Goal: Task Accomplishment & Management: Complete application form

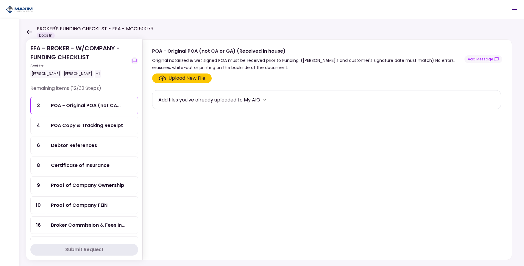
scroll to position [123, 0]
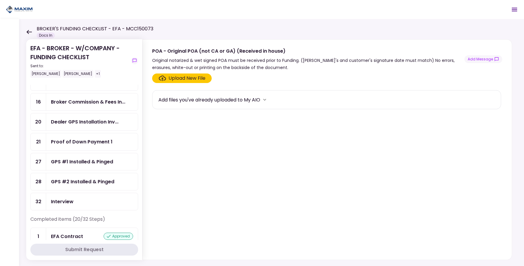
click at [90, 165] on div "GPS #1 Installed & Pinged" at bounding box center [82, 161] width 62 height 7
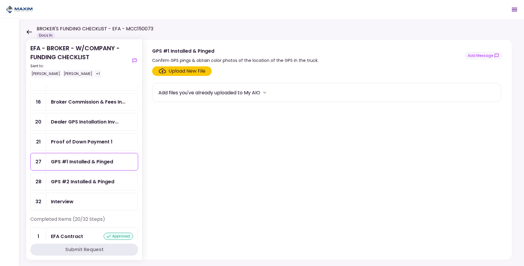
click at [182, 75] on label "Upload New File" at bounding box center [182, 71] width 60 height 10
click at [0, 0] on input "Upload New File" at bounding box center [0, 0] width 0 height 0
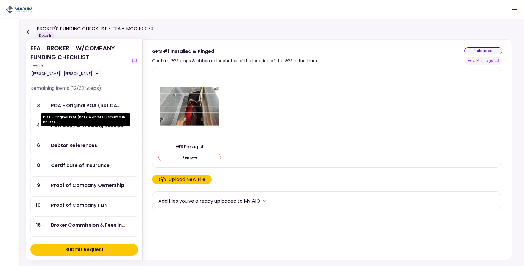
click at [92, 105] on div "POA - Original POA (not CA..." at bounding box center [86, 105] width 70 height 7
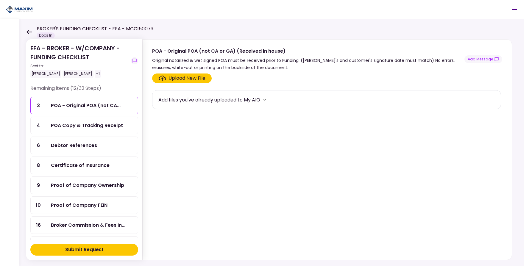
click at [179, 78] on div "Upload New File" at bounding box center [186, 78] width 37 height 7
click at [0, 0] on input "Upload New File" at bounding box center [0, 0] width 0 height 0
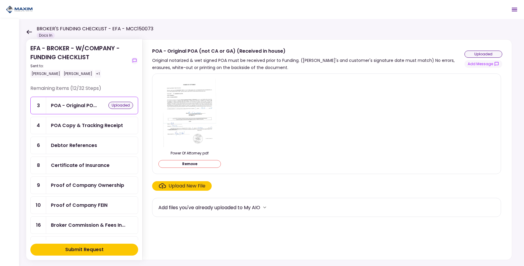
click at [101, 144] on div "Debtor References" at bounding box center [92, 145] width 82 height 7
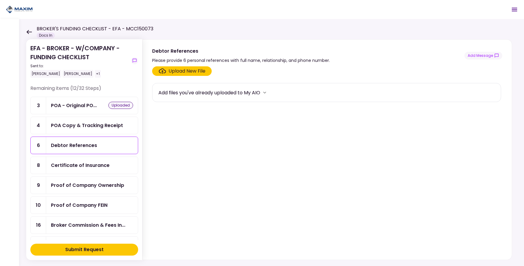
click at [176, 73] on div "Upload New File" at bounding box center [186, 71] width 37 height 7
click at [0, 0] on input "Upload New File" at bounding box center [0, 0] width 0 height 0
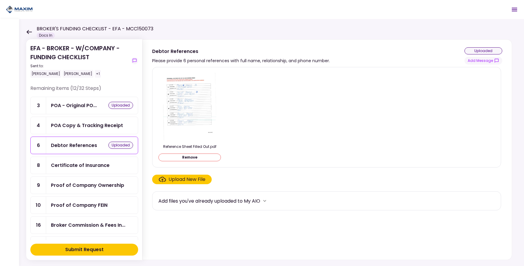
click at [123, 249] on button "Submit Request" at bounding box center [84, 250] width 108 height 12
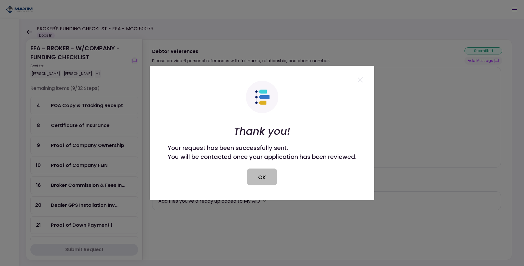
click at [259, 172] on button "OK" at bounding box center [262, 177] width 30 height 17
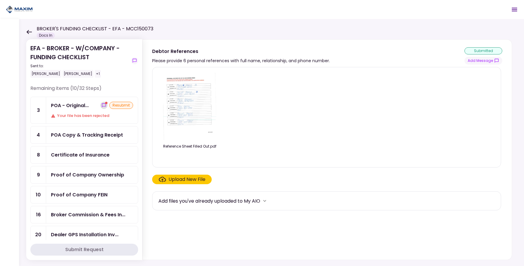
click at [102, 107] on icon "show-messages" at bounding box center [104, 105] width 4 height 4
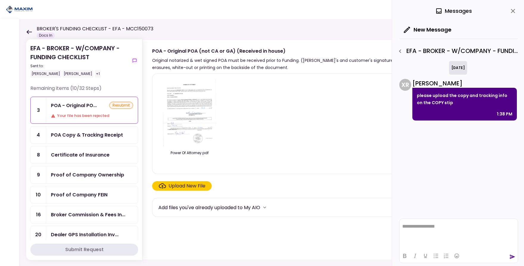
click at [94, 135] on div "POA Copy & Tracking Receipt" at bounding box center [87, 134] width 72 height 7
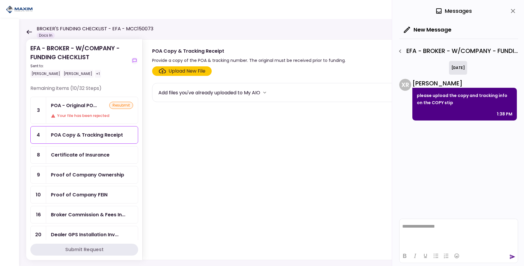
click at [502, 62] on div "today X R Xiomara Rodriguez please upload the copy and tracking info on the COP…" at bounding box center [458, 91] width 118 height 60
click at [486, 162] on div "today X R Xiomara Rodriguez please upload the copy and tracking info on the COP…" at bounding box center [458, 138] width 119 height 155
click at [88, 118] on div "Your file has been rejected" at bounding box center [92, 116] width 82 height 6
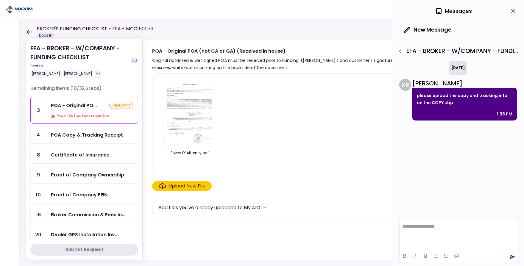
click at [88, 131] on div "POA Copy & Tracking Receipt" at bounding box center [92, 134] width 92 height 17
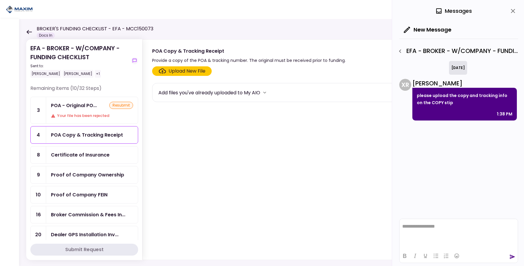
click at [178, 72] on div "Upload New File" at bounding box center [186, 71] width 37 height 7
click at [0, 0] on input "Upload New File" at bounding box center [0, 0] width 0 height 0
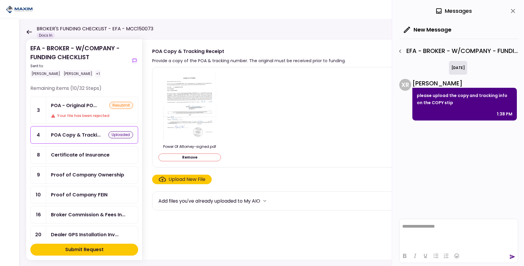
click at [179, 181] on div "Upload New File" at bounding box center [186, 179] width 37 height 7
click at [0, 0] on input "Upload New File" at bounding box center [0, 0] width 0 height 0
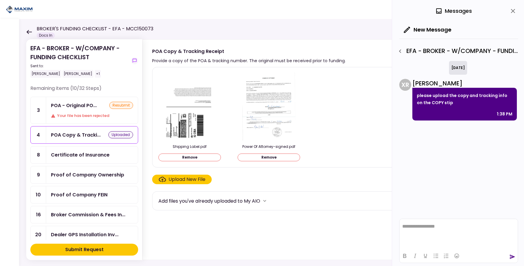
click at [101, 248] on div "Submit Request" at bounding box center [84, 249] width 38 height 7
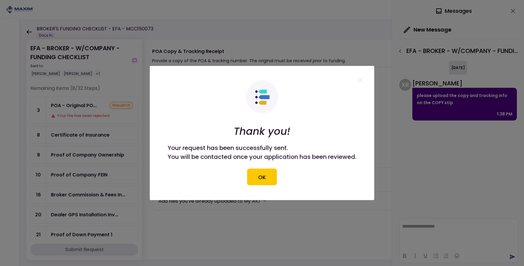
click at [361, 77] on icon at bounding box center [359, 79] width 5 height 5
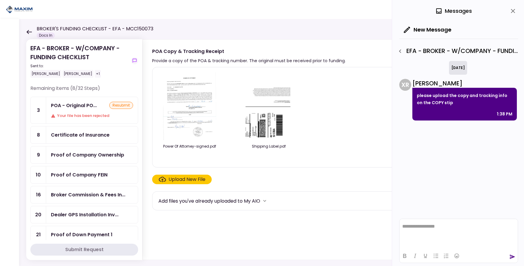
click at [77, 136] on div "Certificate of Insurance" at bounding box center [80, 134] width 59 height 7
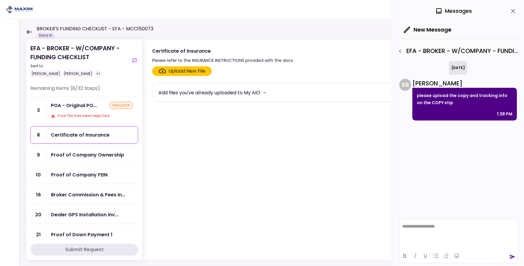
click at [176, 71] on div "Upload New File" at bounding box center [186, 71] width 37 height 7
click at [0, 0] on input "Upload New File" at bounding box center [0, 0] width 0 height 0
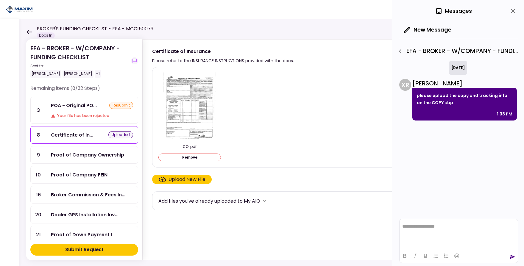
click at [91, 249] on div "Submit Request" at bounding box center [84, 249] width 38 height 7
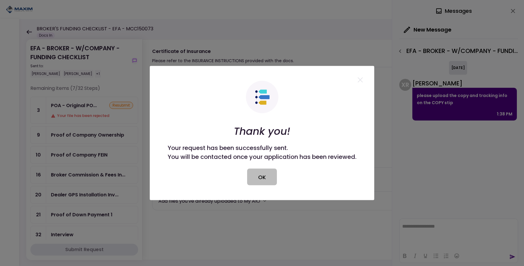
click at [254, 181] on button "OK" at bounding box center [262, 177] width 30 height 17
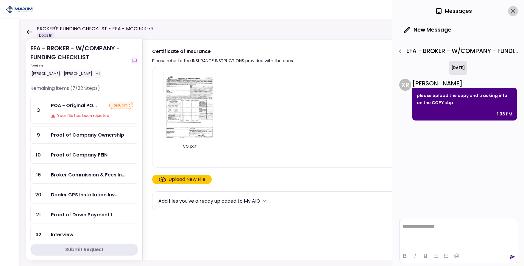
click at [515, 12] on icon "close" at bounding box center [512, 10] width 7 height 7
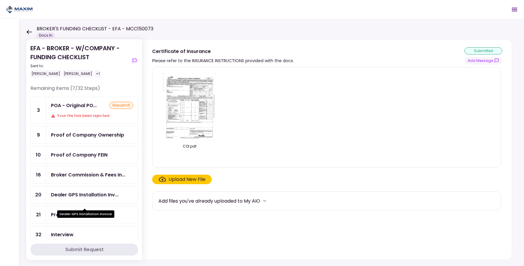
click at [87, 198] on div "Dealer GPS Installation Inv..." at bounding box center [85, 194] width 68 height 7
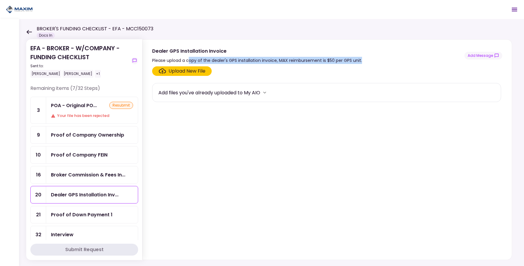
drag, startPoint x: 190, startPoint y: 59, endPoint x: 365, endPoint y: 60, distance: 174.3
click at [362, 59] on div "Dealer GPS Installation Invoice Please upload a copy of the dealer's GPS instal…" at bounding box center [327, 55] width 350 height 17
click at [365, 60] on div "Dealer GPS Installation Invoice Please upload a copy of the dealer's GPS instal…" at bounding box center [327, 55] width 350 height 17
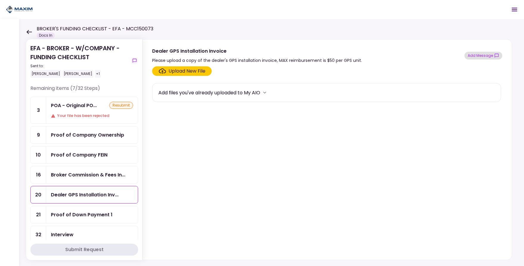
click at [478, 58] on button "Add Message" at bounding box center [483, 56] width 38 height 8
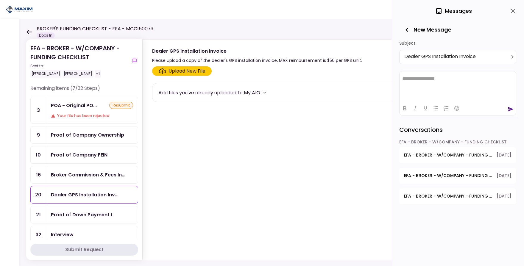
click at [447, 82] on html "**********" at bounding box center [457, 78] width 116 height 15
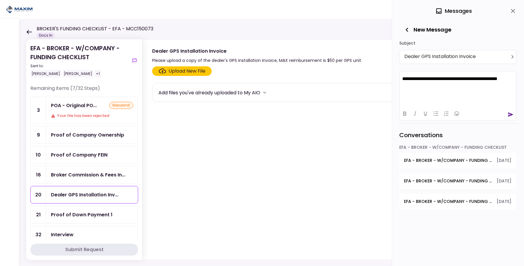
click at [510, 115] on icon "send" at bounding box center [510, 114] width 5 height 4
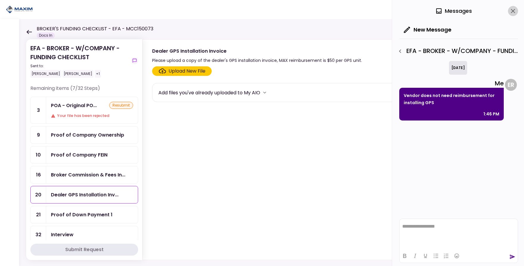
click at [512, 12] on icon "close" at bounding box center [512, 10] width 7 height 7
